Goal: Task Accomplishment & Management: Use online tool/utility

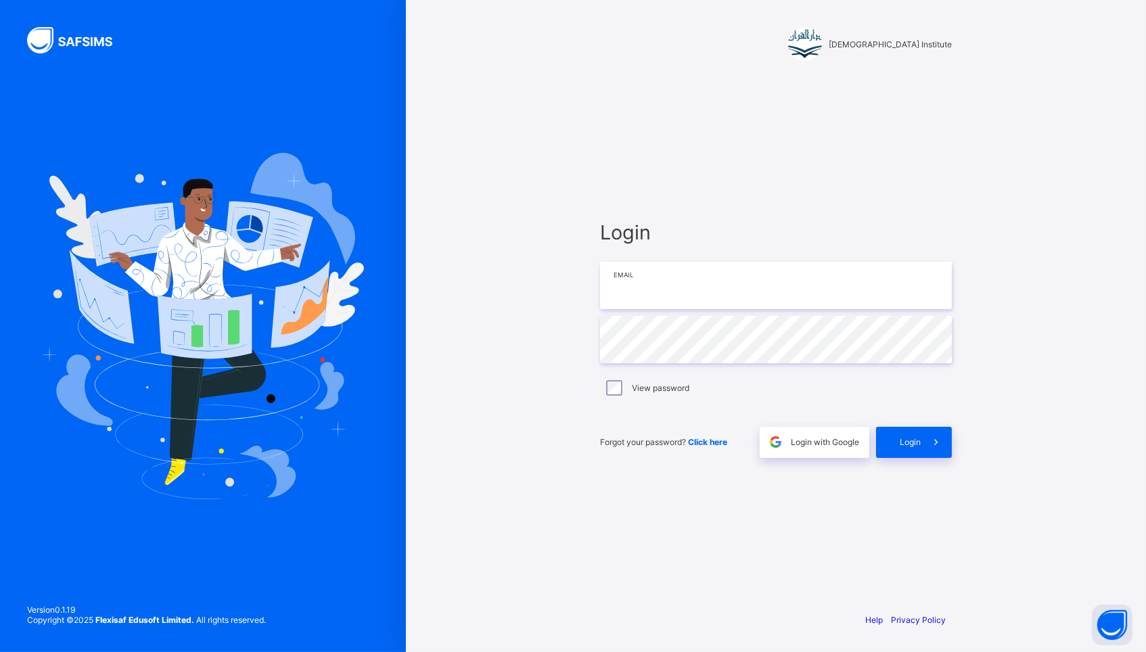
type input "**********"
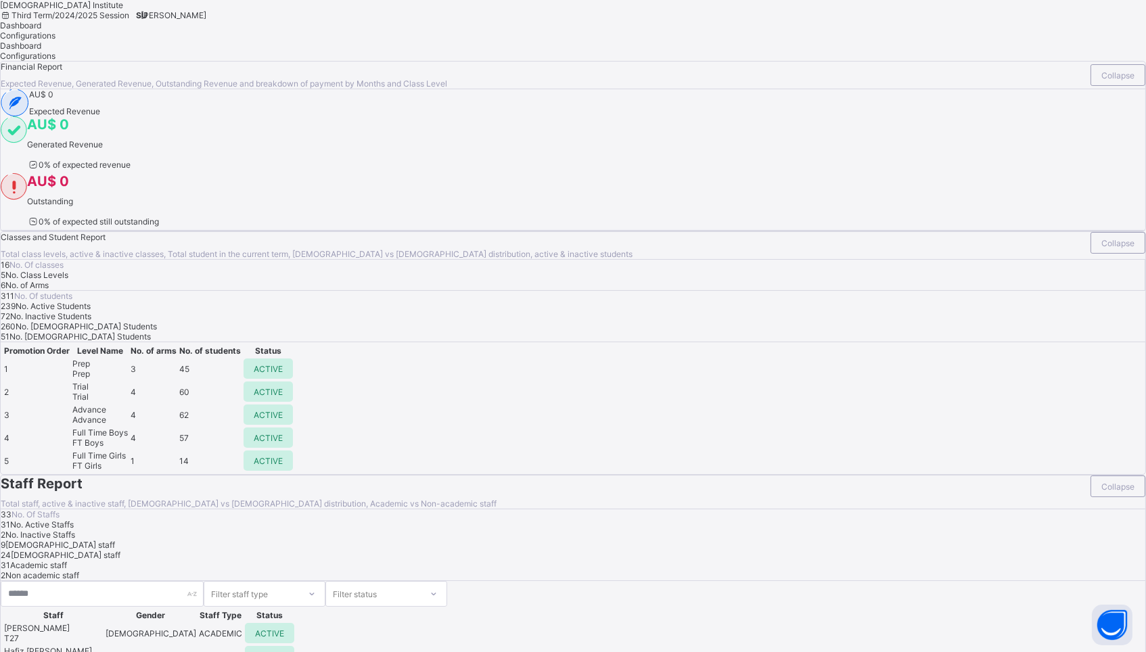
click at [206, 20] on span "[PERSON_NAME]" at bounding box center [174, 15] width 66 height 10
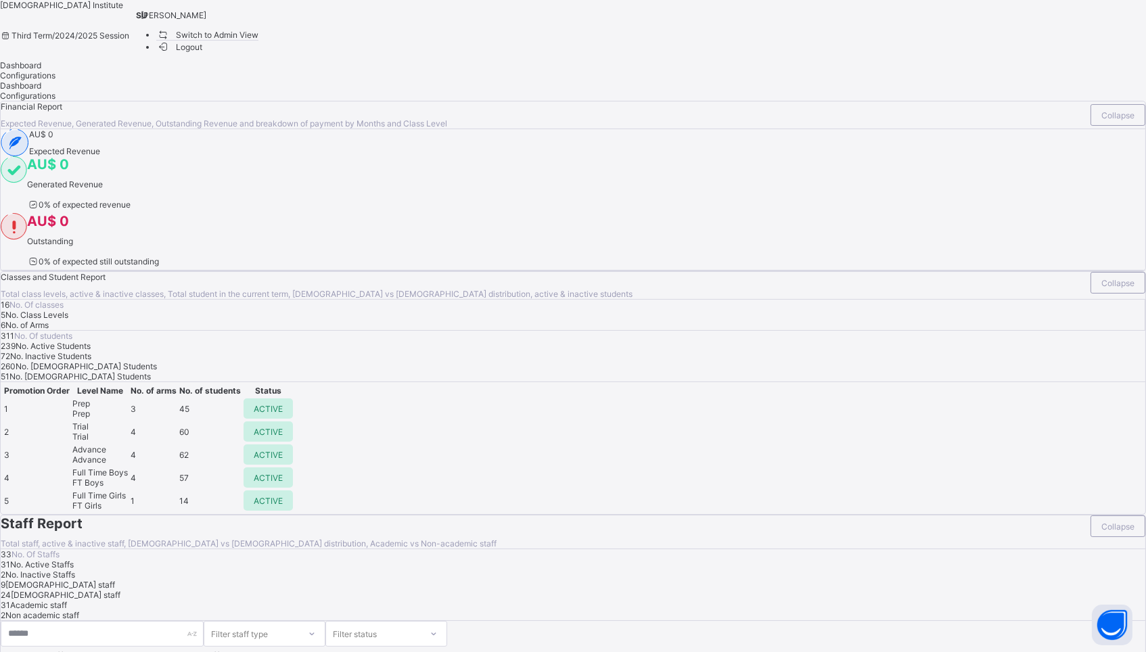
click at [259, 42] on span "Switch to Admin View" at bounding box center [207, 35] width 103 height 14
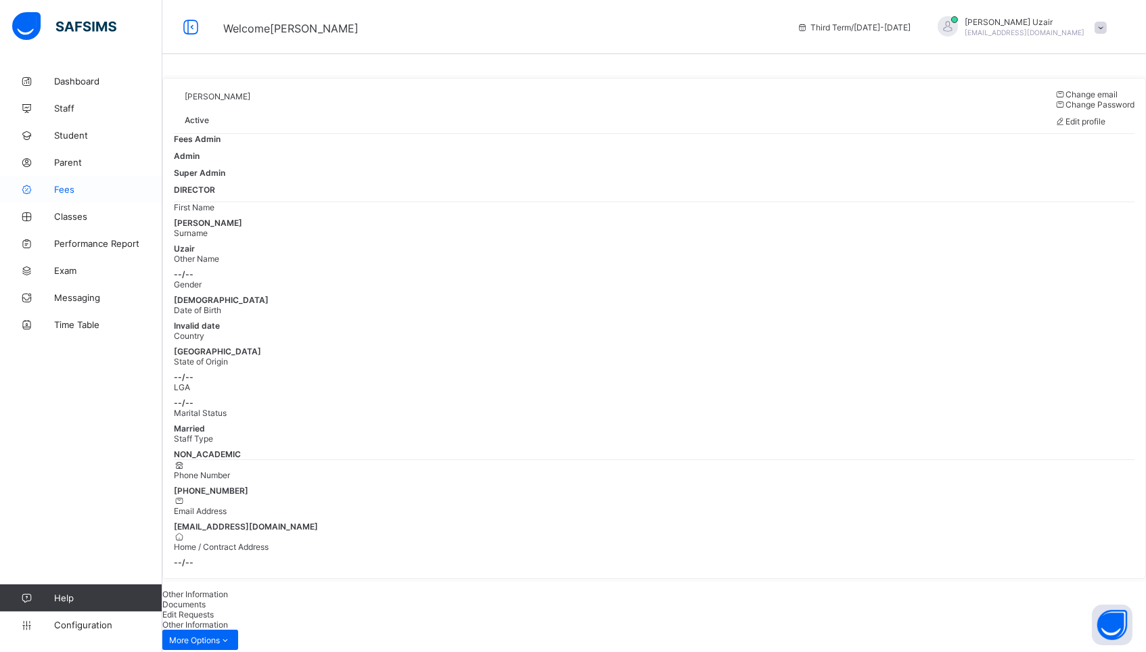
click at [66, 188] on span "Fees" at bounding box center [108, 189] width 108 height 11
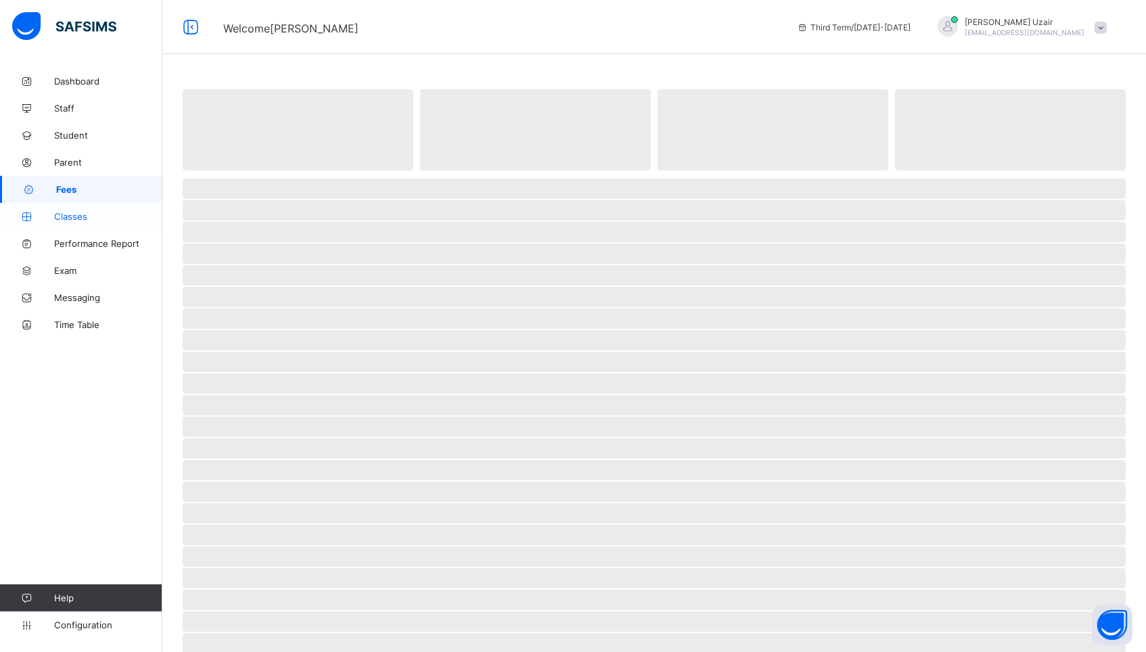
select select "****"
select select "*"
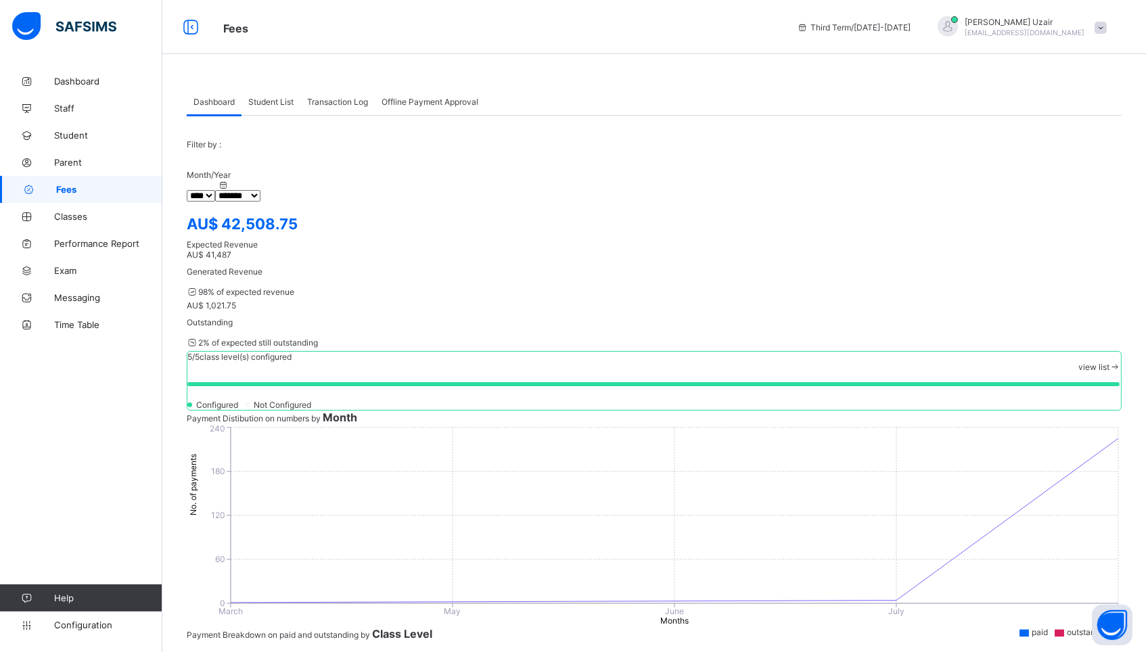
click at [279, 103] on span "Student List" at bounding box center [270, 102] width 45 height 10
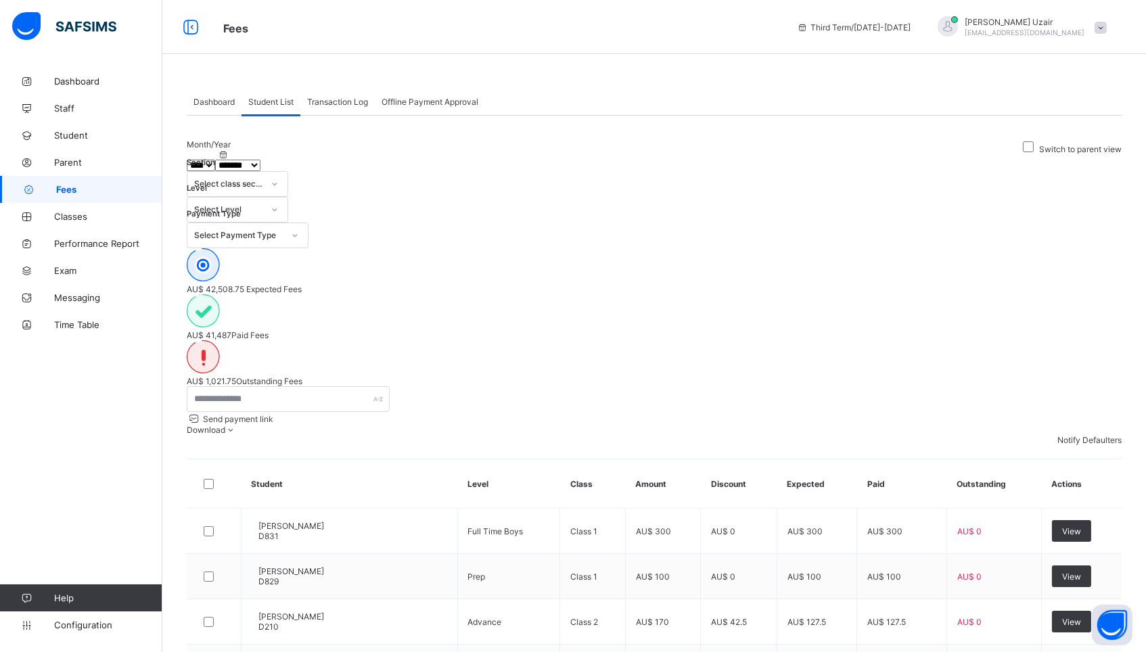
click at [283, 231] on div "Select Payment Type" at bounding box center [238, 236] width 89 height 10
click at [308, 317] on div "Unpaid" at bounding box center [247, 327] width 120 height 21
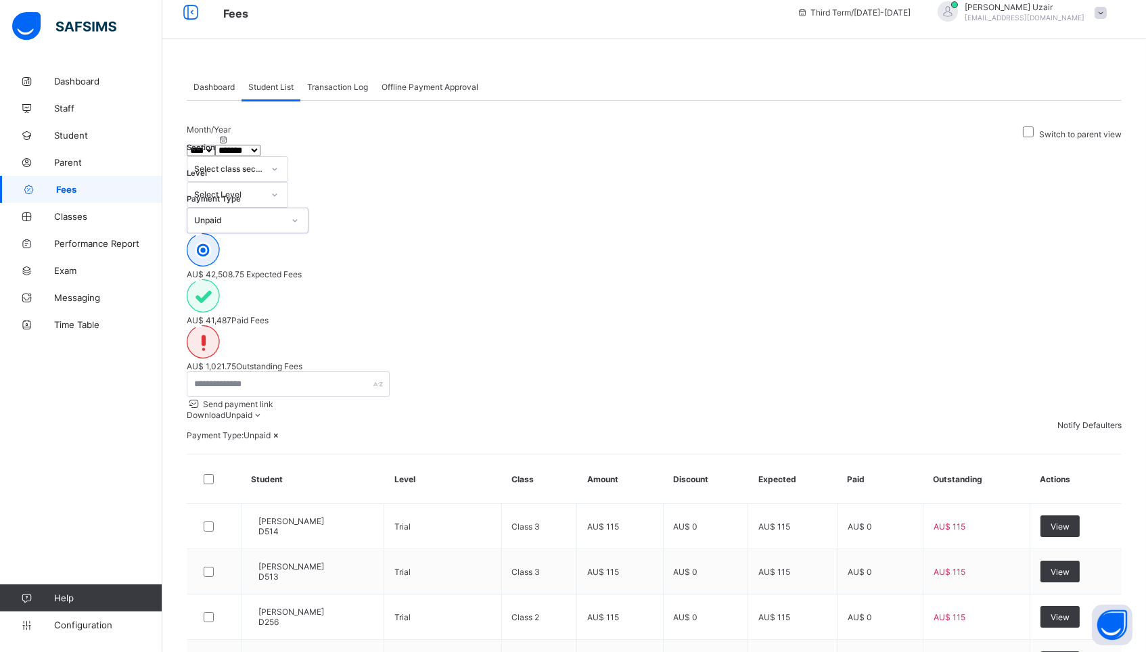
scroll to position [1, 0]
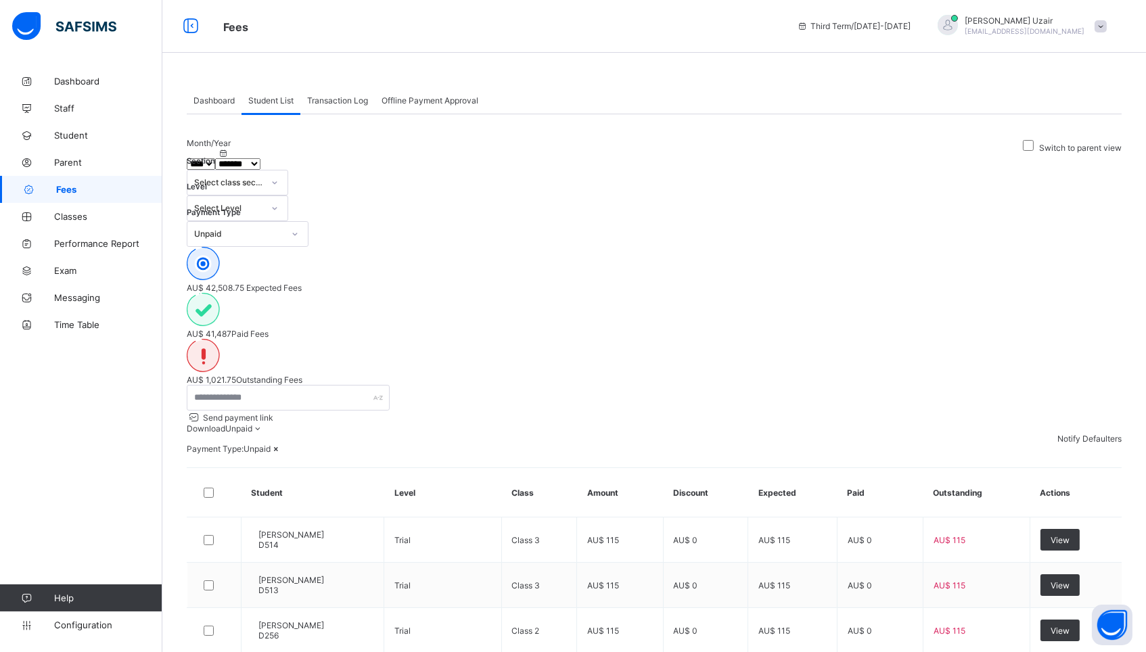
select select "*"
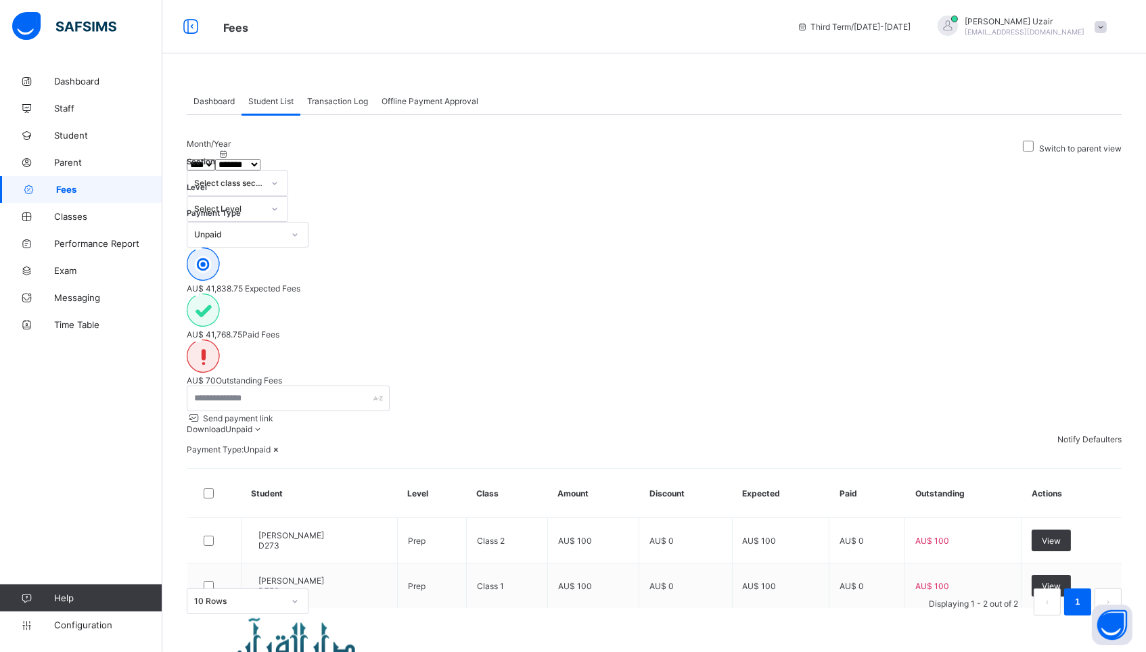
scroll to position [0, 0]
click at [60, 273] on span "Exam" at bounding box center [108, 270] width 108 height 11
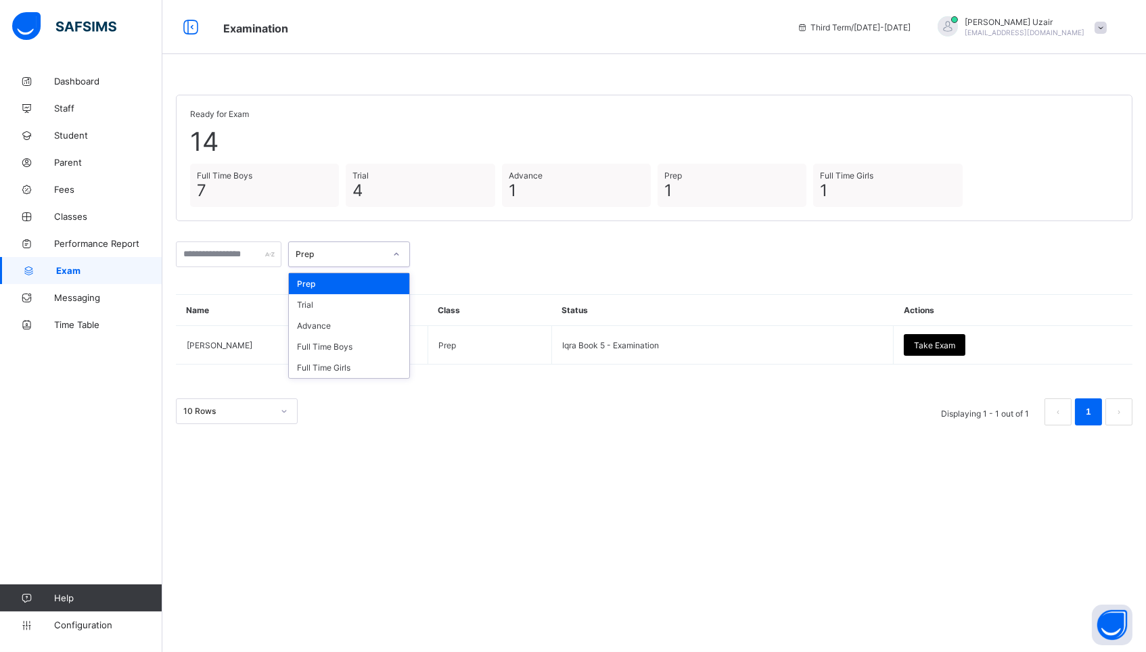
click at [379, 258] on div "Prep" at bounding box center [336, 254] width 95 height 19
click at [359, 341] on div "Full Time Boys" at bounding box center [349, 346] width 120 height 21
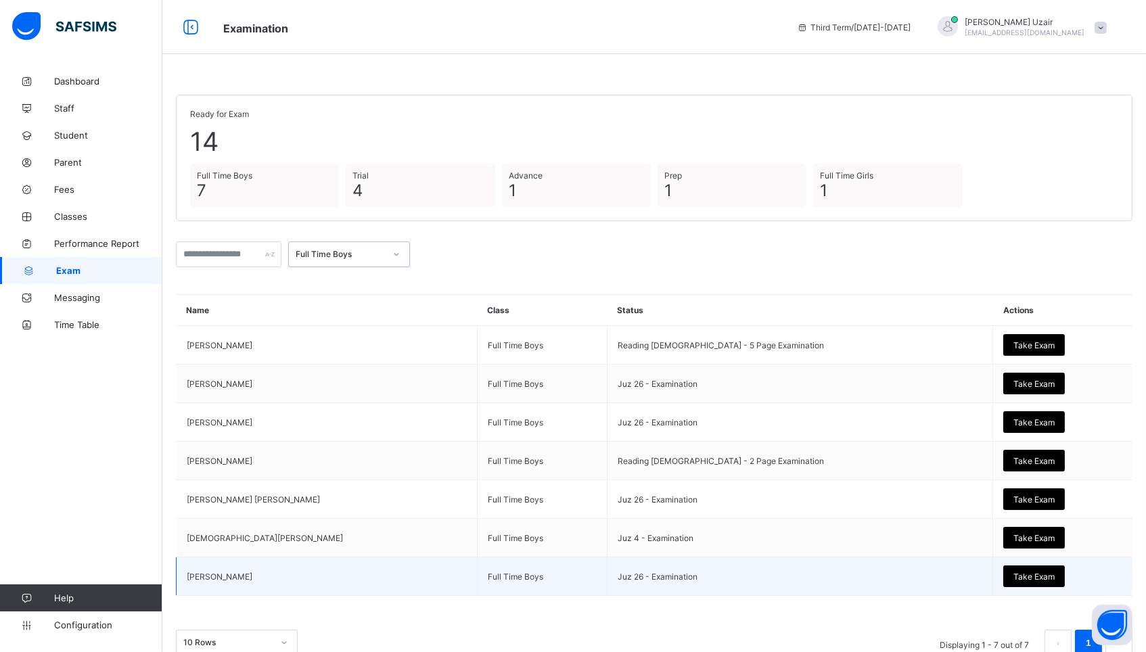
click at [1013, 574] on span "Take Exam" at bounding box center [1033, 577] width 41 height 10
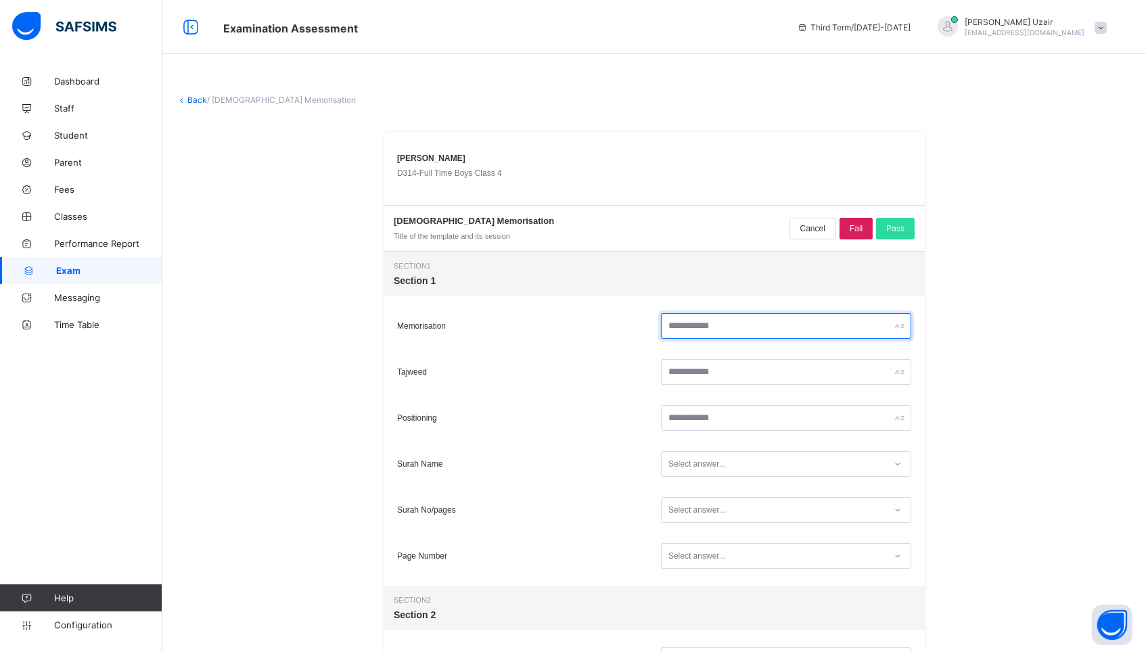
click at [720, 327] on input "text" at bounding box center [786, 326] width 250 height 26
click at [678, 323] on input "**" at bounding box center [786, 326] width 250 height 26
type input "**"
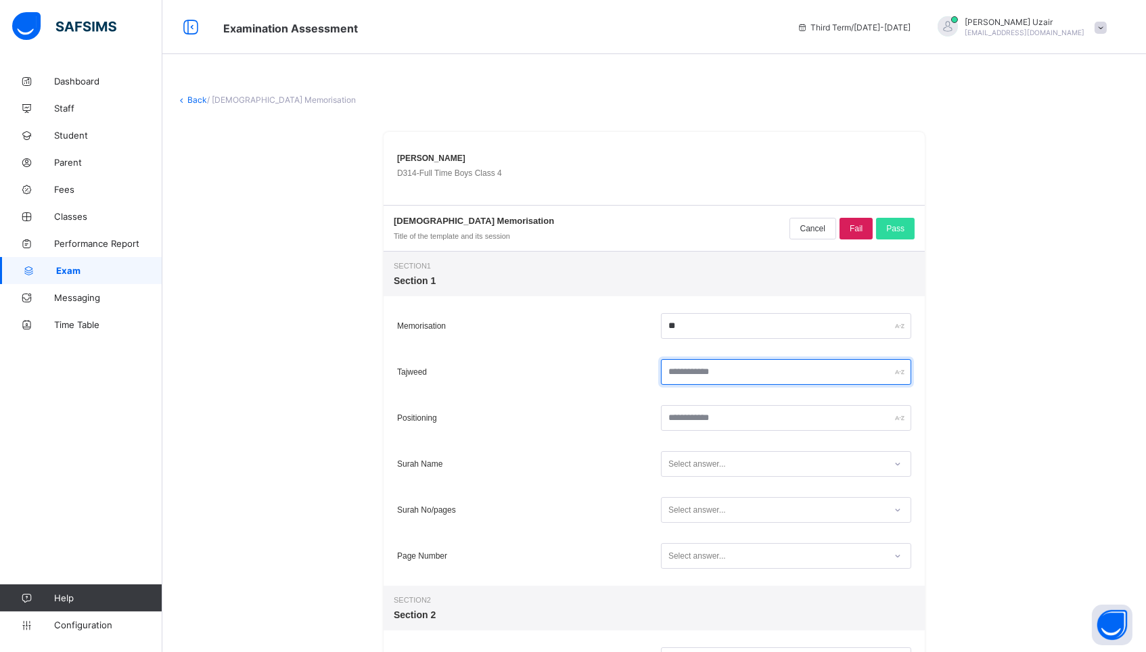
click at [689, 371] on input "text" at bounding box center [786, 372] width 250 height 26
type input "**"
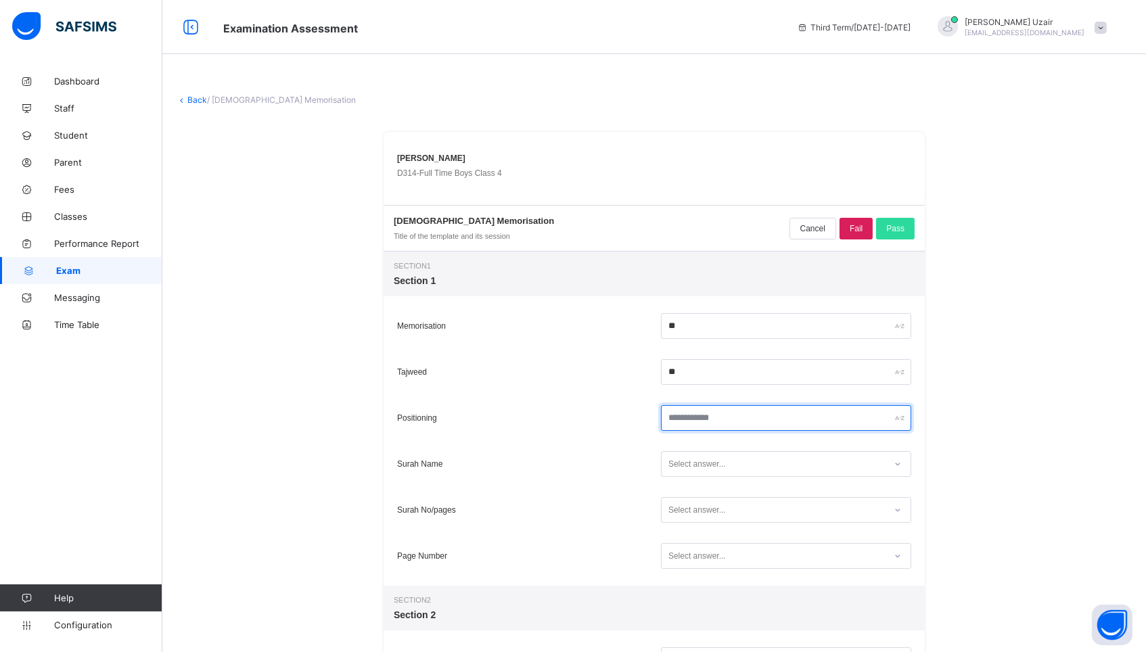
click at [693, 424] on input "text" at bounding box center [786, 418] width 250 height 26
type input "**"
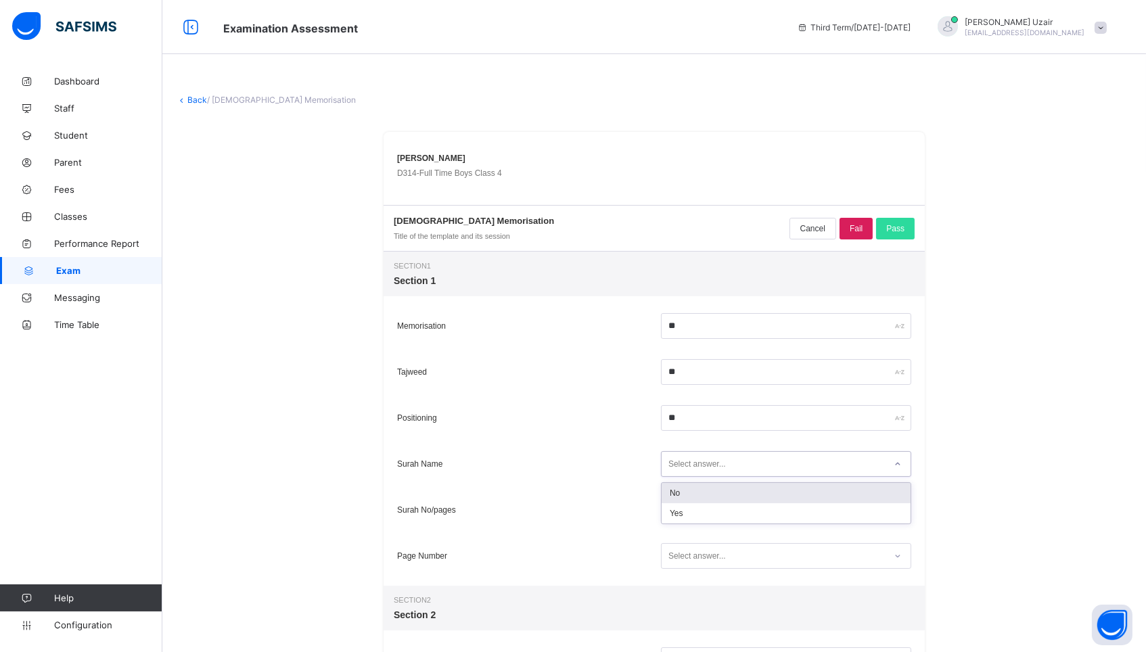
click at [688, 466] on div "Select answer..." at bounding box center [696, 464] width 57 height 26
click at [689, 510] on div "Yes" at bounding box center [785, 513] width 249 height 20
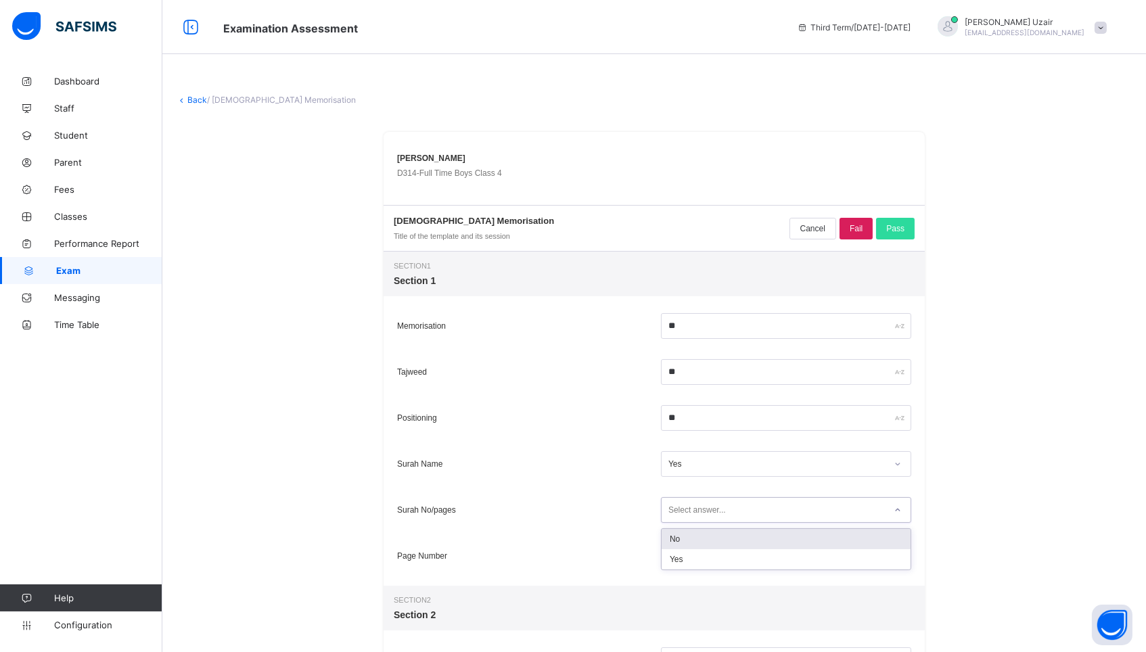
click at [689, 515] on div "Select answer..." at bounding box center [696, 510] width 57 height 26
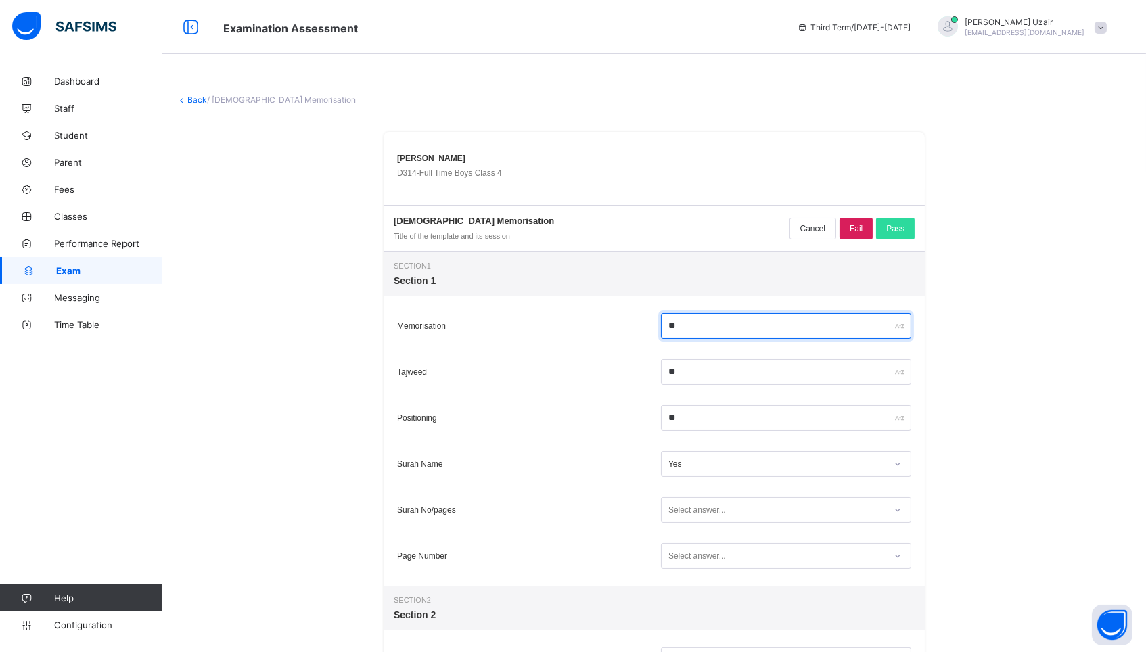
click at [699, 333] on input "**" at bounding box center [786, 326] width 250 height 26
type input "**"
click at [691, 513] on div "Select answer..." at bounding box center [696, 510] width 57 height 26
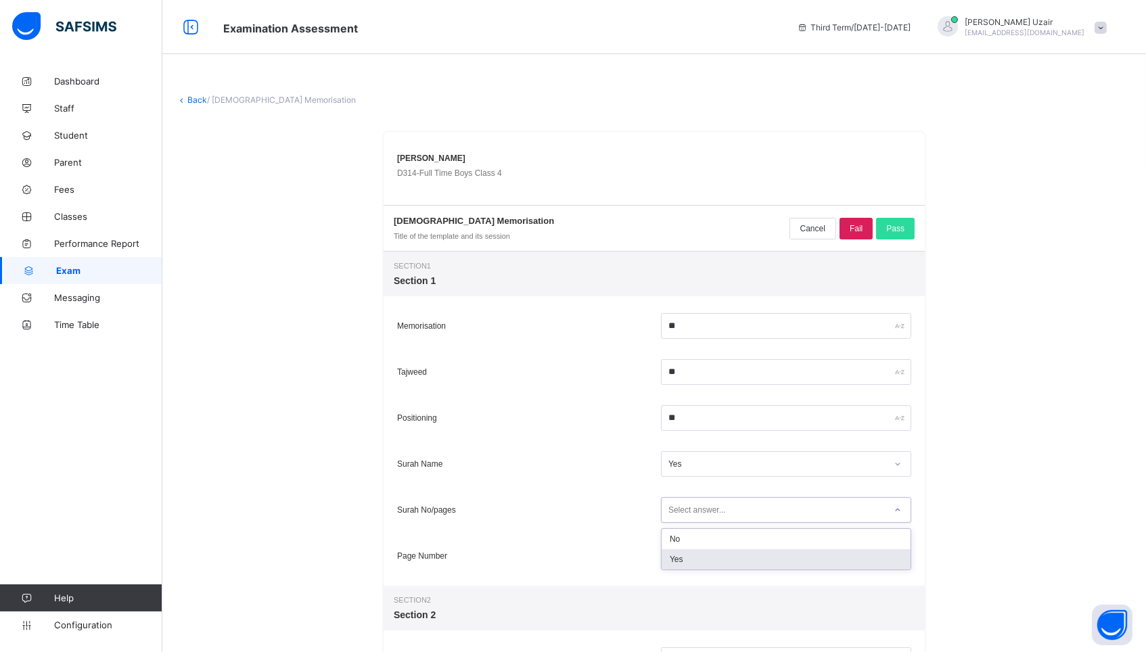
click at [681, 559] on div "Yes" at bounding box center [785, 559] width 249 height 20
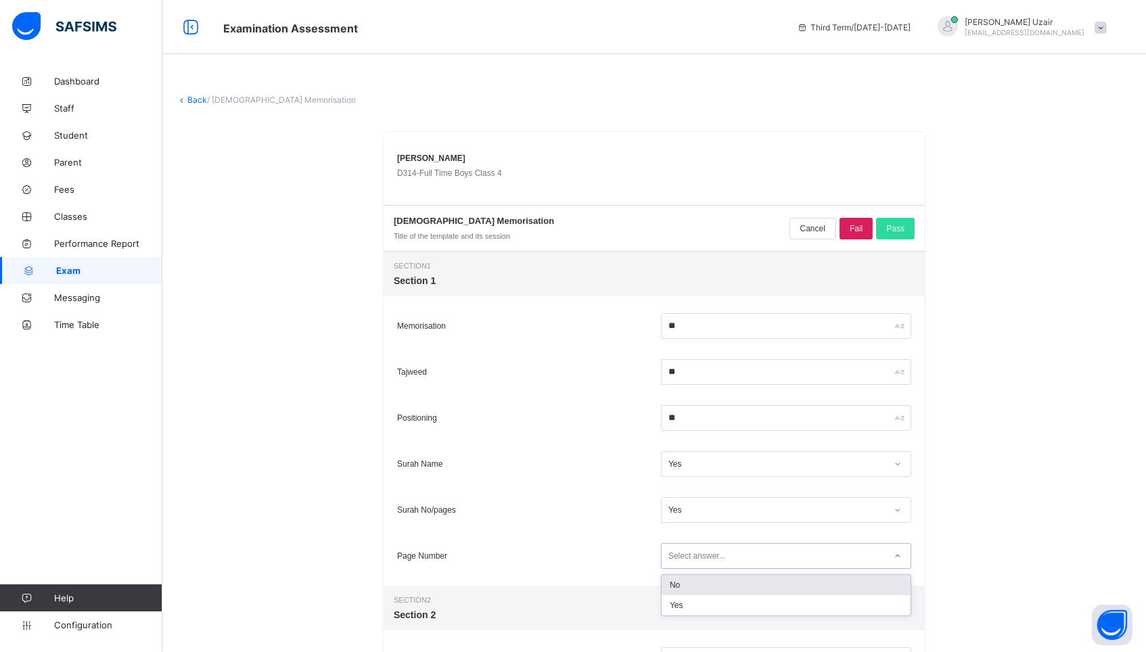
click at [681, 559] on div "Select answer..." at bounding box center [696, 556] width 57 height 26
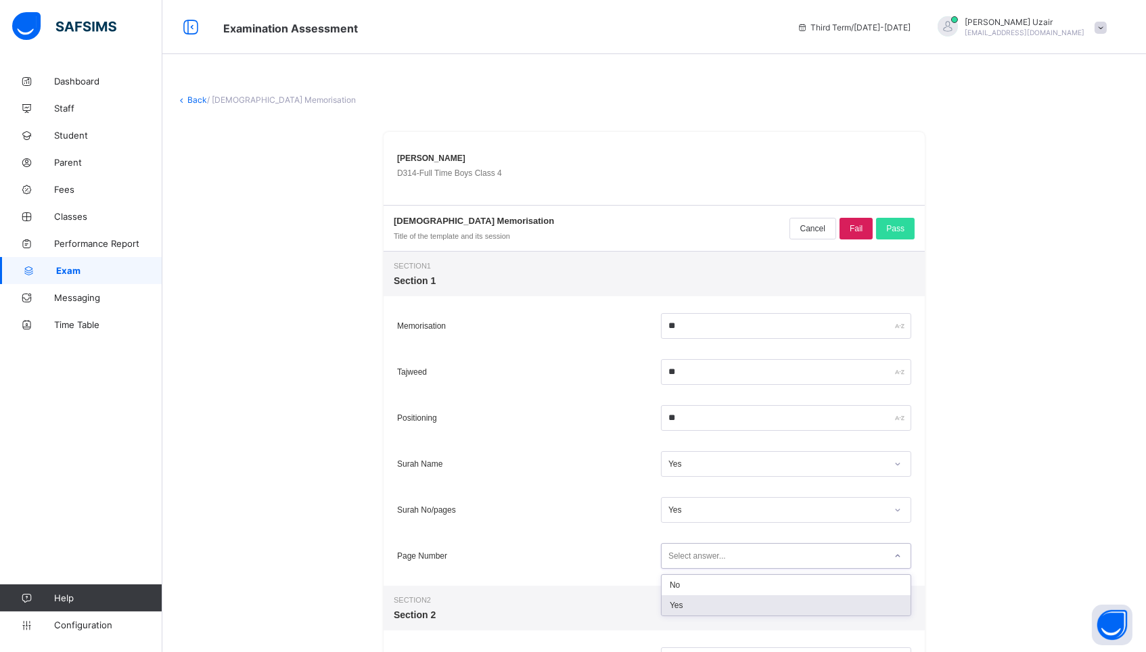
click at [676, 603] on div "Yes" at bounding box center [785, 605] width 249 height 20
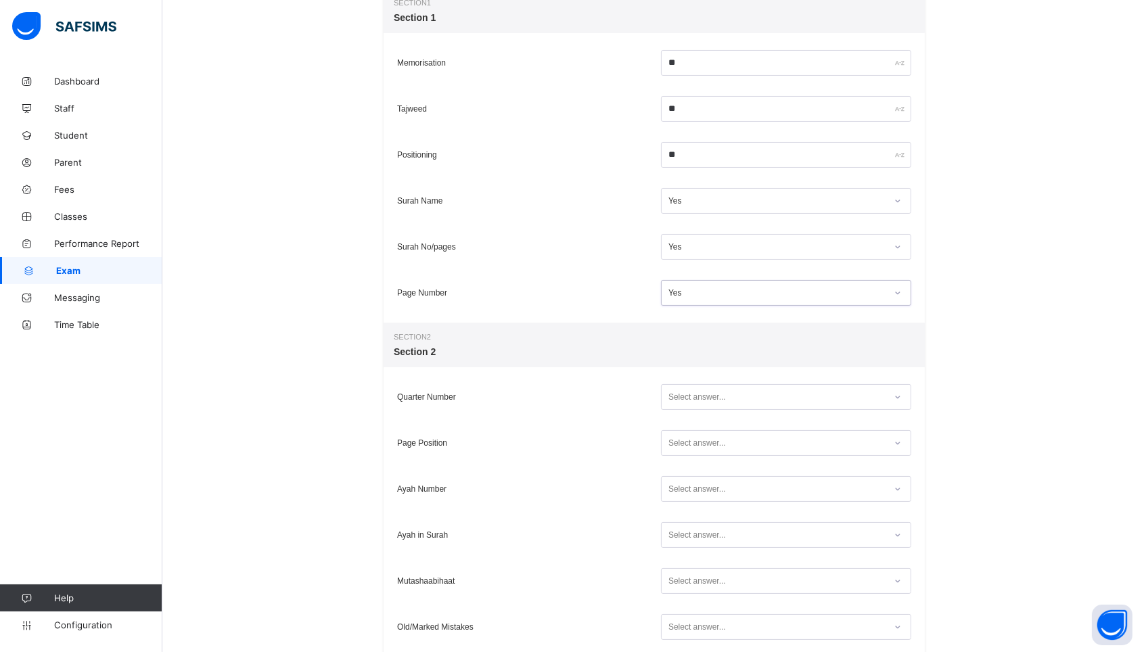
scroll to position [266, 0]
click at [707, 389] on div "Select answer..." at bounding box center [696, 394] width 57 height 26
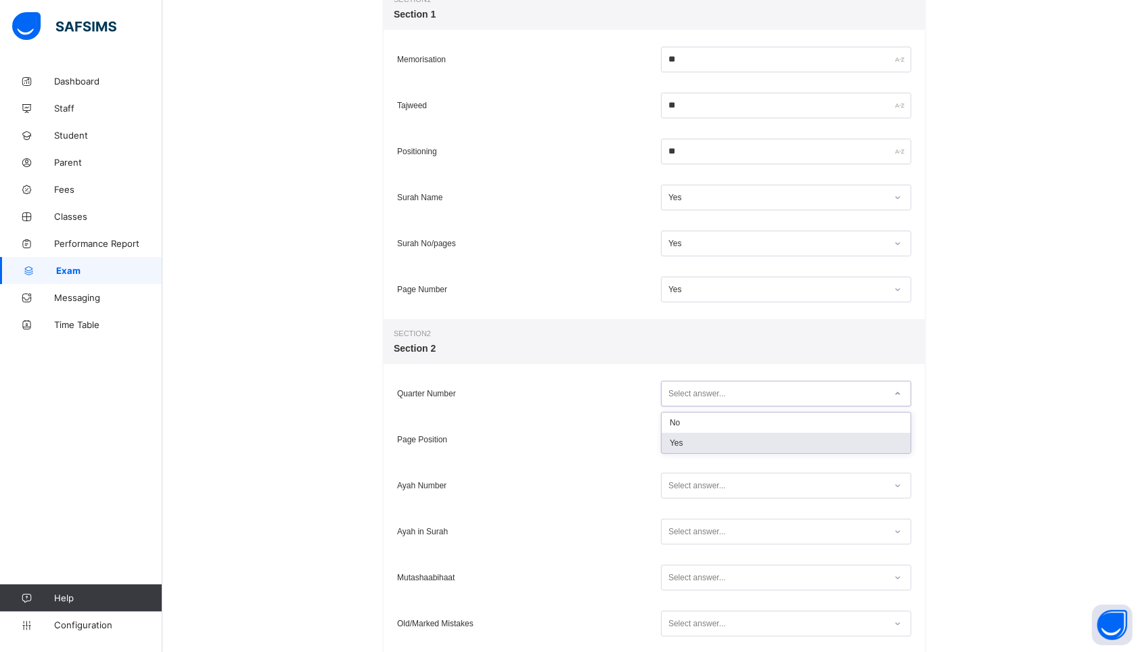
click at [693, 433] on div "Yes" at bounding box center [785, 443] width 249 height 20
click at [692, 436] on div "Select answer..." at bounding box center [696, 440] width 57 height 26
click at [691, 477] on div "No" at bounding box center [785, 469] width 249 height 20
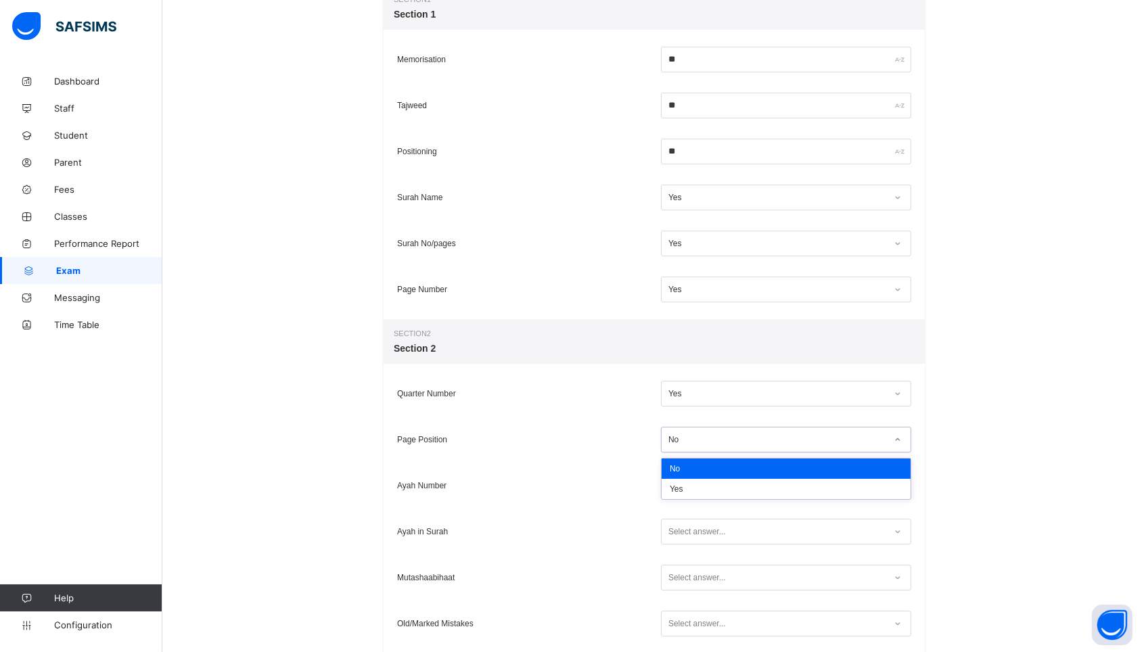
click at [695, 446] on div "No" at bounding box center [772, 440] width 223 height 18
click at [693, 489] on div "Yes" at bounding box center [785, 489] width 249 height 20
click at [693, 489] on div "Select answer..." at bounding box center [696, 486] width 57 height 26
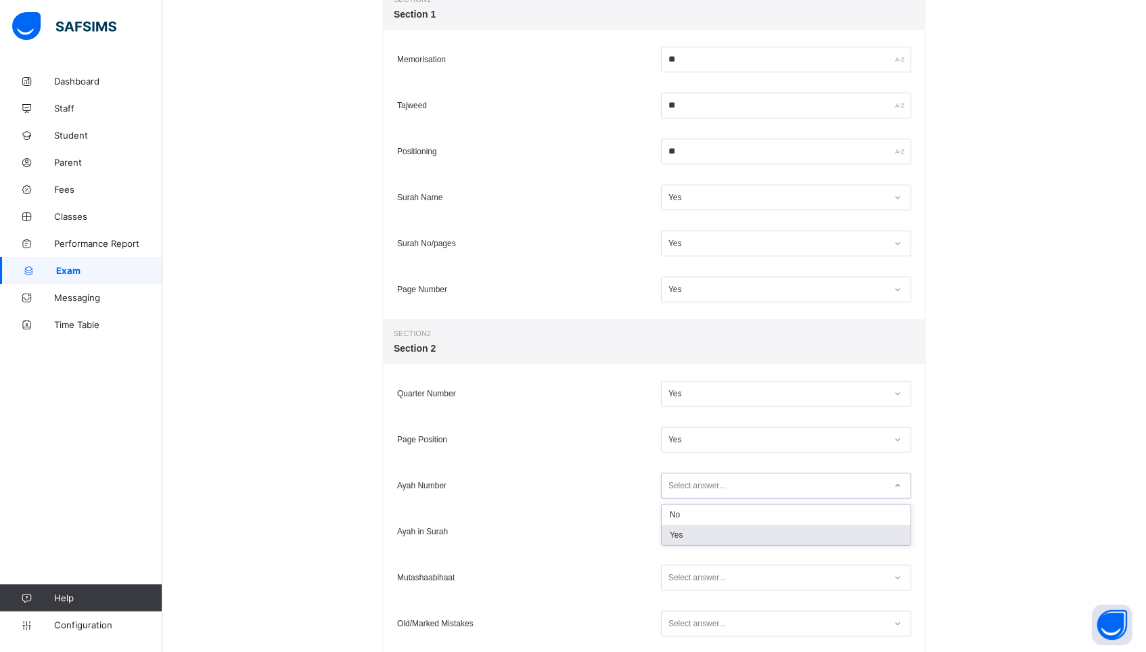
click at [688, 537] on div "Yes" at bounding box center [785, 535] width 249 height 20
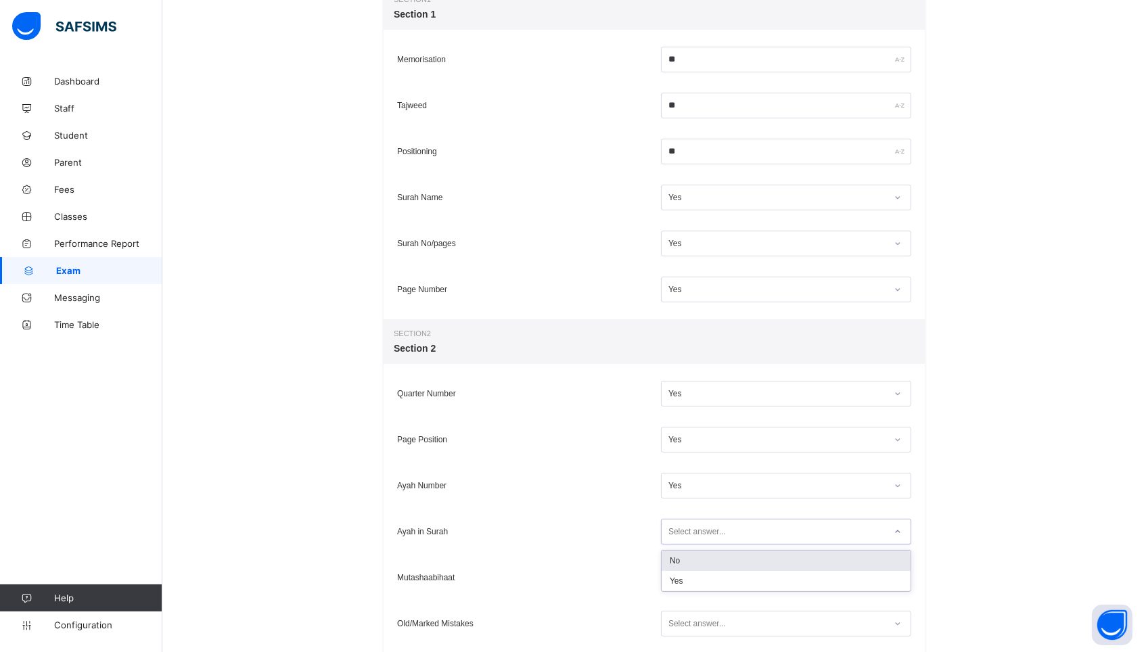
click at [688, 538] on div "Select answer..." at bounding box center [696, 532] width 57 height 26
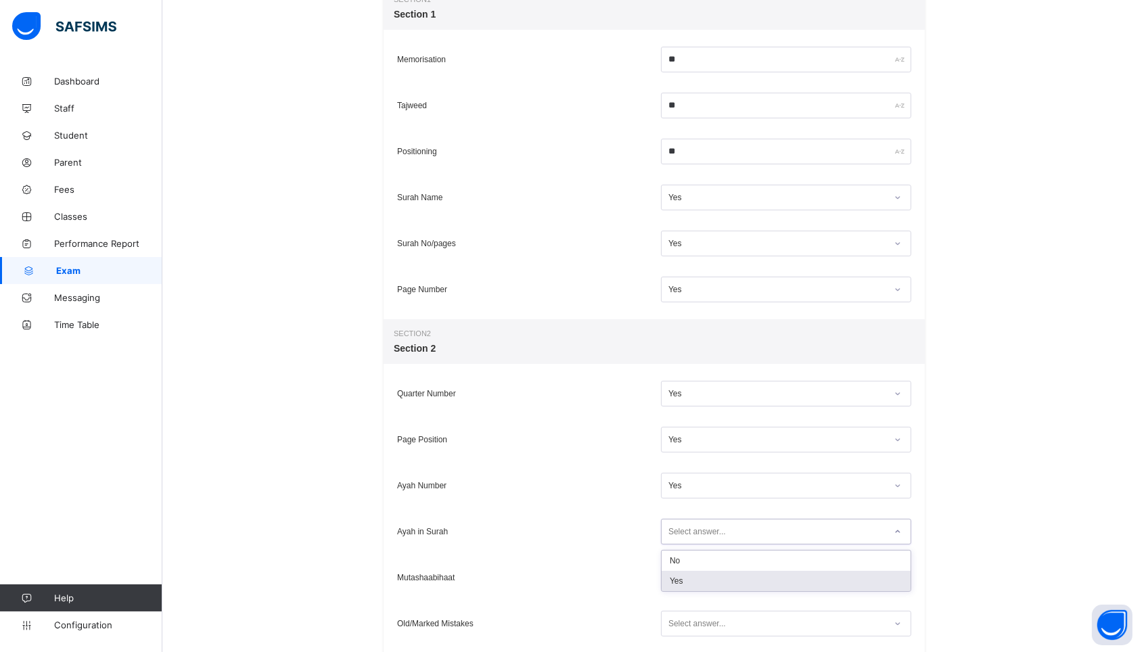
click at [688, 576] on div "Yes" at bounding box center [785, 581] width 249 height 20
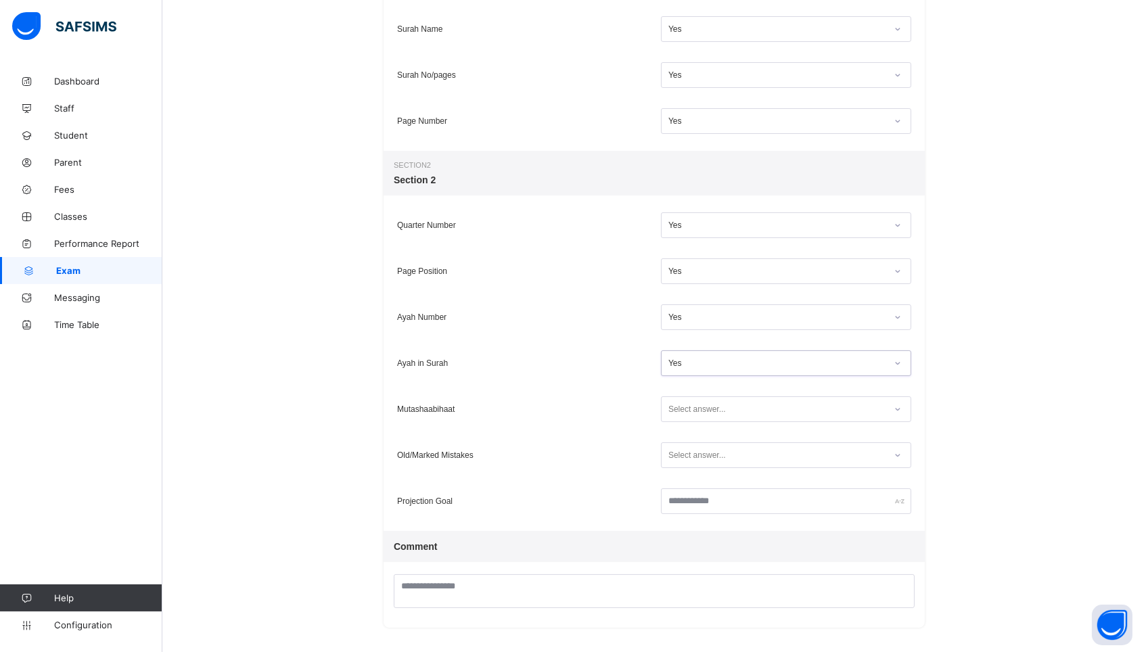
scroll to position [434, 0]
click at [691, 411] on div "Select answer..." at bounding box center [696, 410] width 57 height 26
click at [691, 459] on div "Yes" at bounding box center [785, 459] width 249 height 20
click at [691, 465] on div "Select answer..." at bounding box center [696, 456] width 57 height 26
click at [691, 507] on div "Yes" at bounding box center [785, 505] width 249 height 20
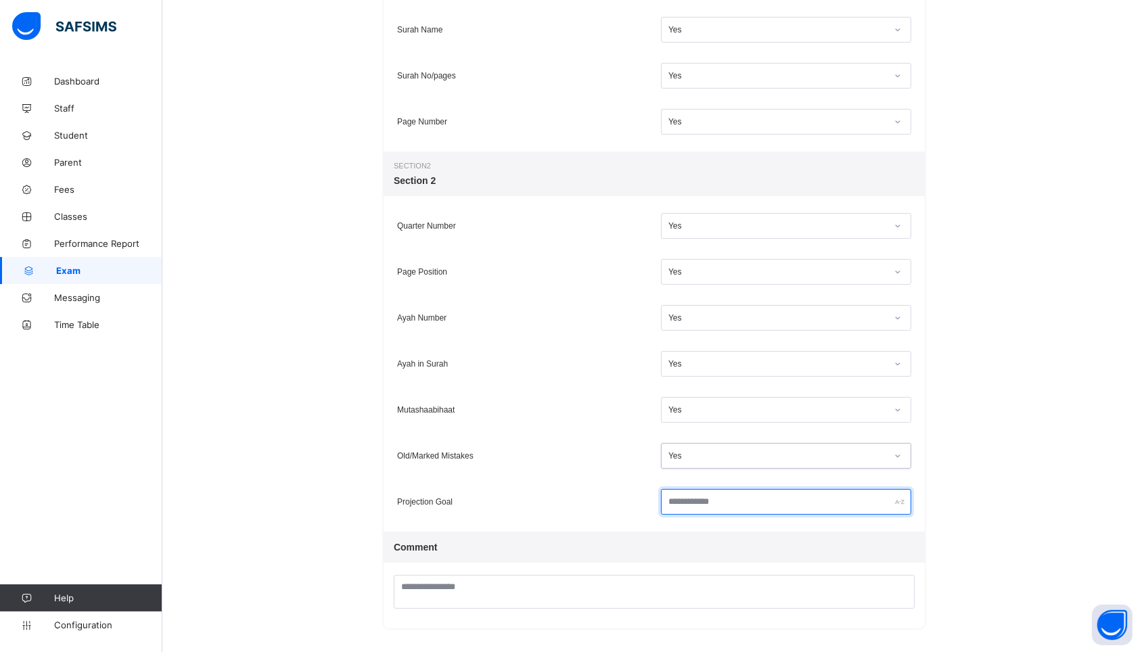
click at [691, 507] on input "text" at bounding box center [786, 502] width 250 height 26
type input "*"
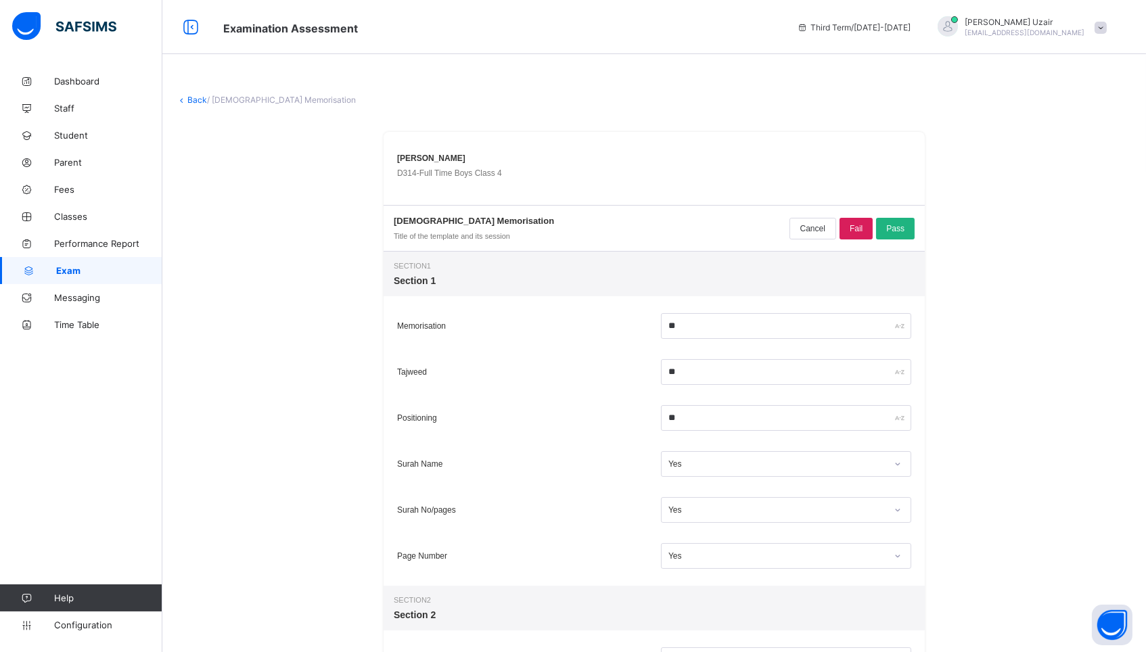
scroll to position [0, 0]
type input "*****"
click at [901, 229] on span "Pass" at bounding box center [895, 228] width 18 height 9
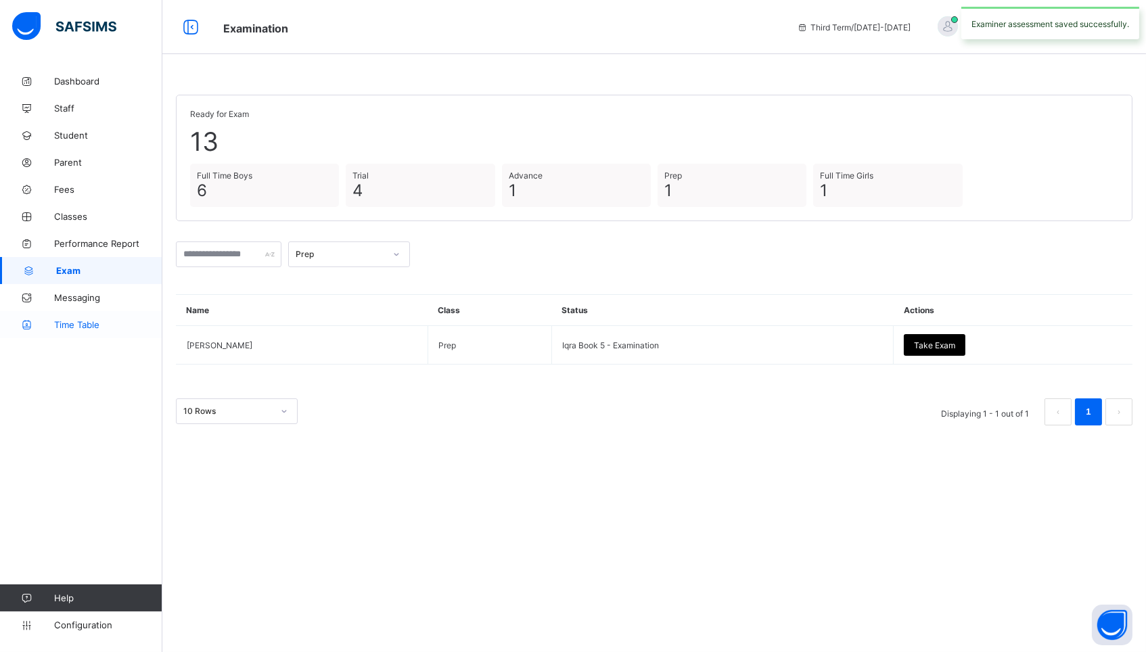
click at [113, 321] on span "Time Table" at bounding box center [108, 324] width 108 height 11
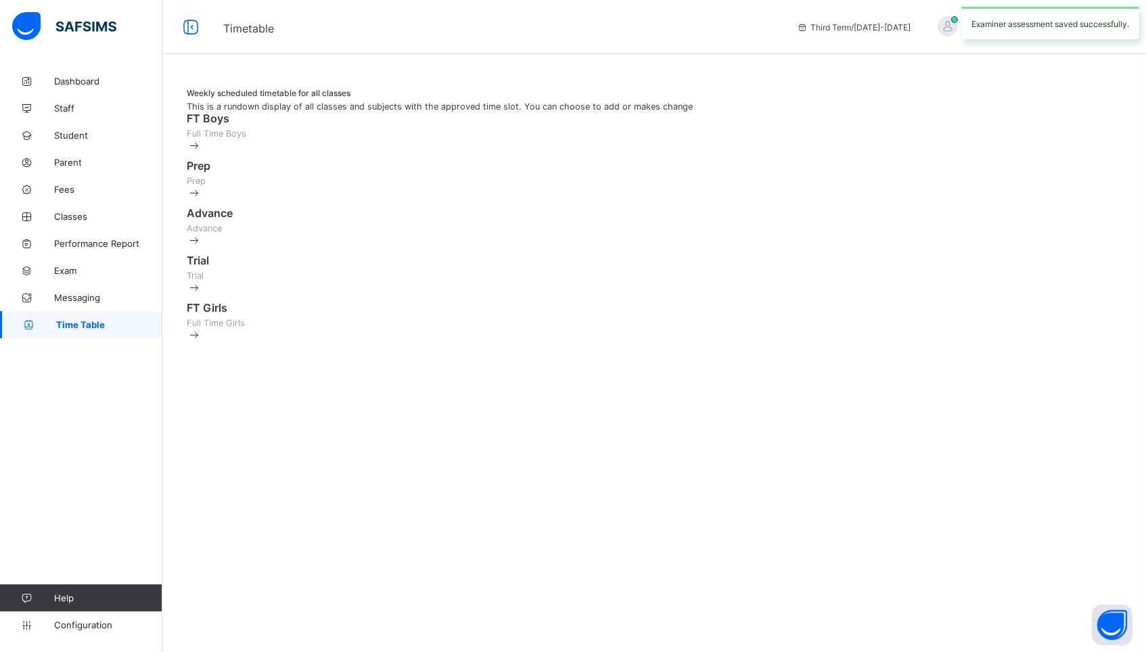
click at [352, 129] on span at bounding box center [654, 126] width 935 height 3
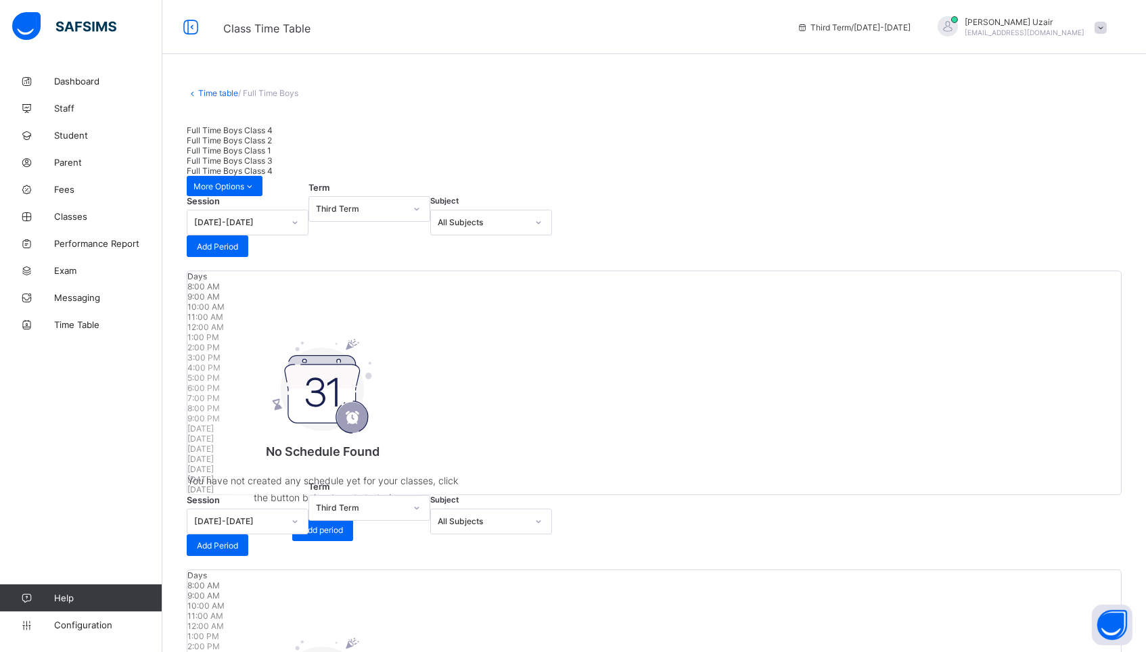
click at [272, 137] on span "Full Time Boys Class 2" at bounding box center [229, 140] width 85 height 10
click at [64, 273] on span "Exam" at bounding box center [108, 270] width 108 height 11
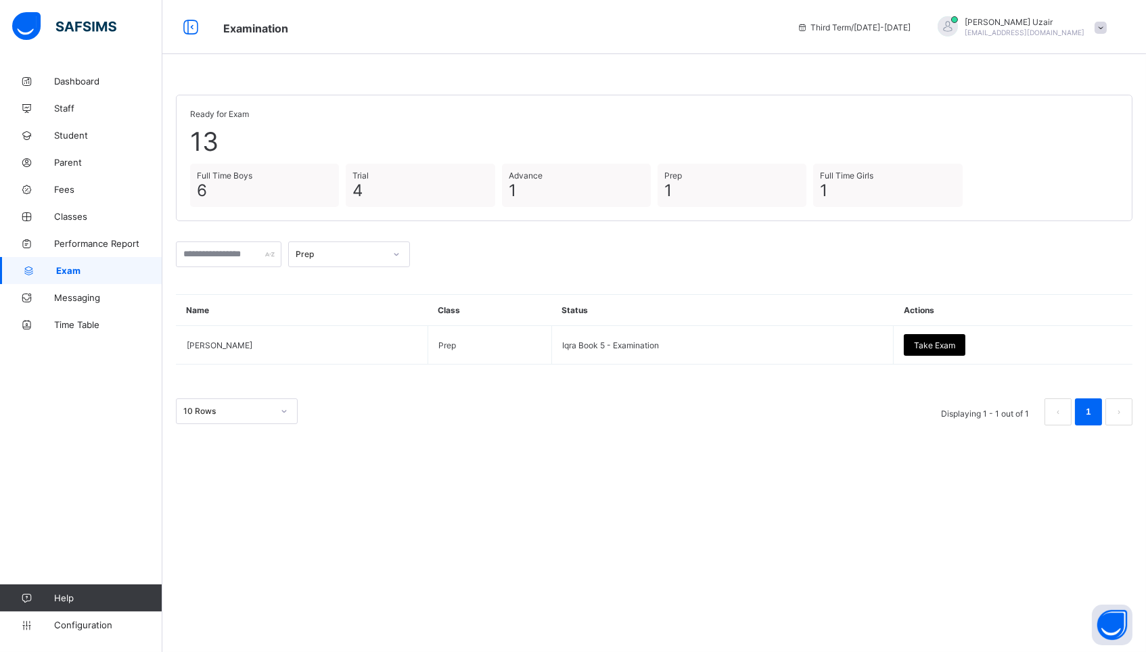
click at [346, 238] on div "Prep" at bounding box center [654, 254] width 956 height 39
click at [344, 250] on div "Prep" at bounding box center [340, 255] width 89 height 10
click at [335, 303] on div "Trial" at bounding box center [349, 304] width 120 height 21
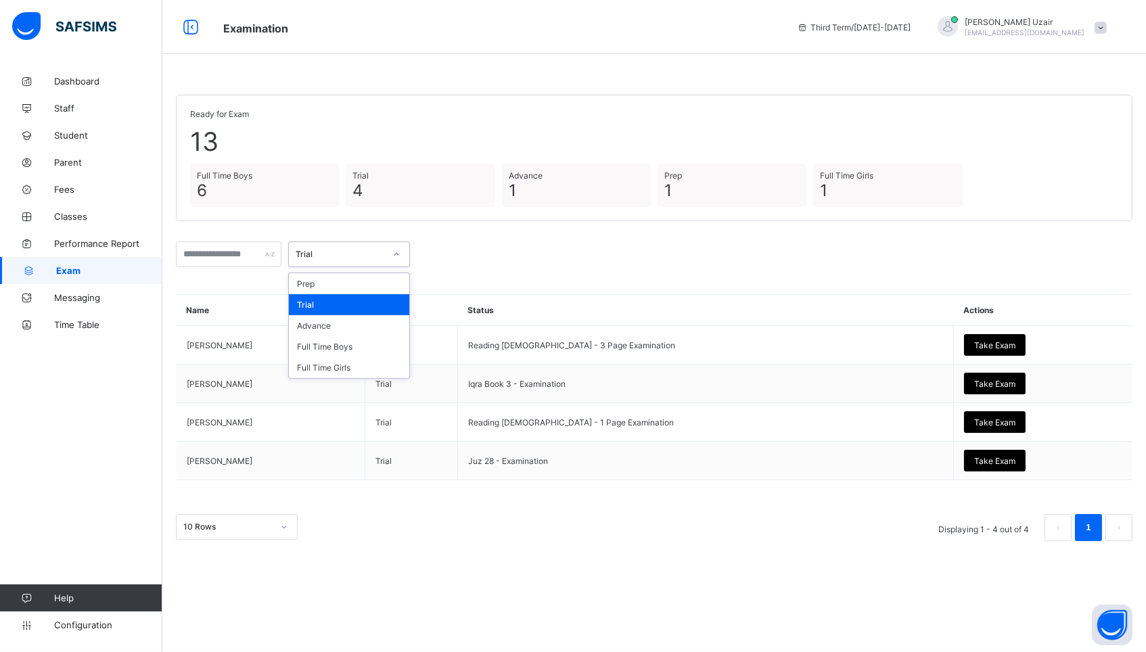
click at [380, 250] on div "Trial" at bounding box center [340, 255] width 89 height 10
click at [350, 331] on div "Advance" at bounding box center [349, 325] width 120 height 21
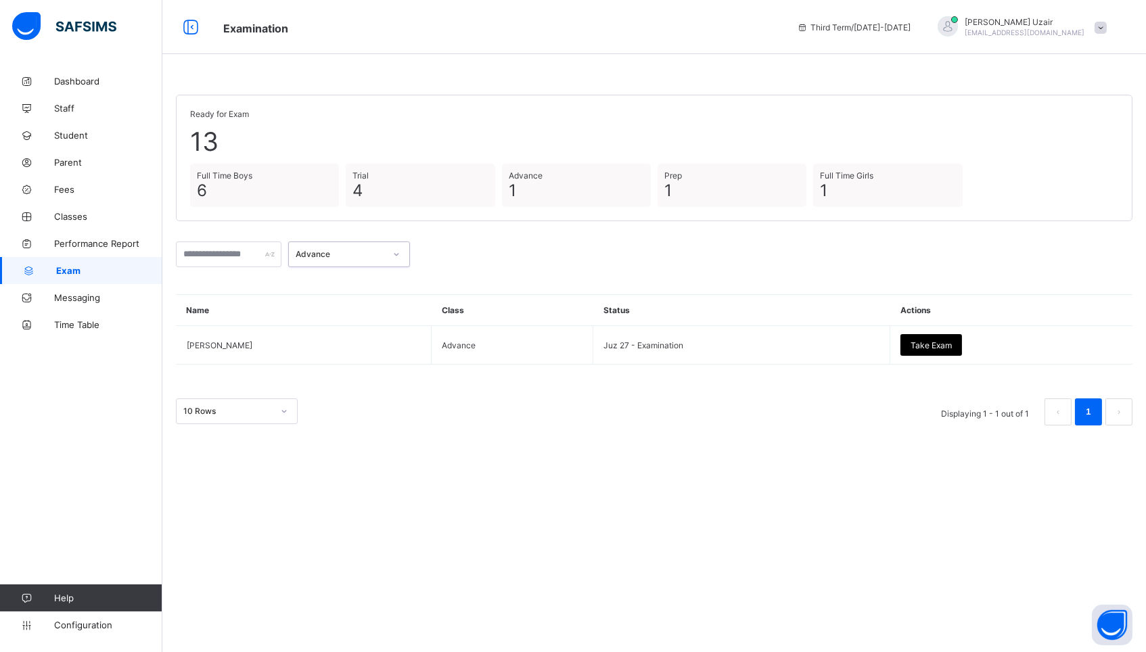
click at [385, 256] on div "Advance" at bounding box center [340, 255] width 89 height 10
click at [361, 336] on div "Full Time Boys" at bounding box center [349, 346] width 120 height 21
